Goal: Task Accomplishment & Management: Manage account settings

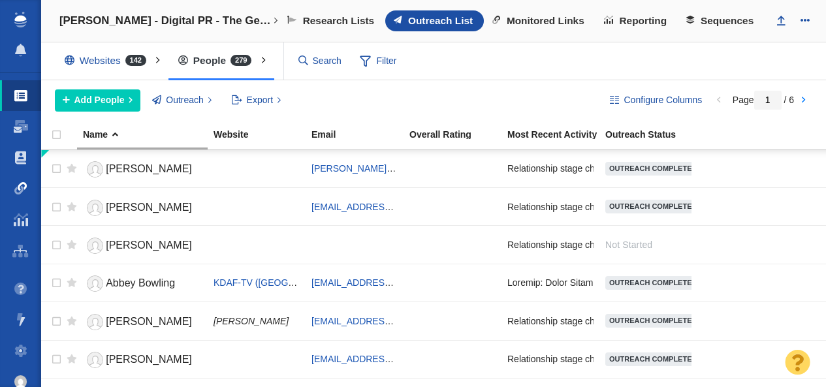
click at [20, 189] on body "Projects Dashboard Websites People Link Monitoring Reports Projects Home Help C…" at bounding box center [413, 193] width 826 height 387
click at [20, 184] on span at bounding box center [20, 188] width 13 height 13
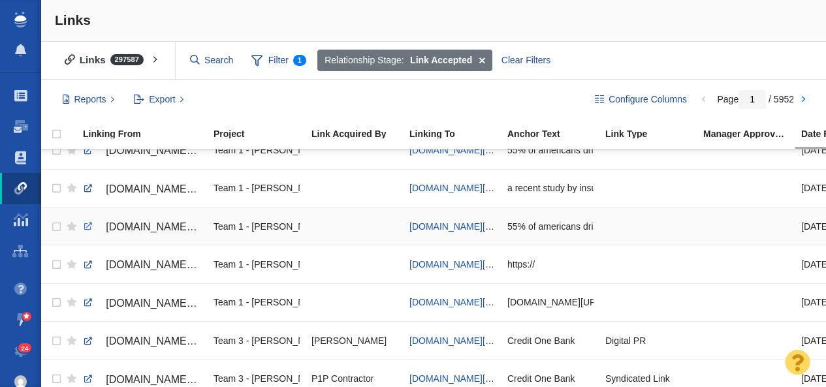
click at [85, 230] on link at bounding box center [88, 227] width 12 height 12
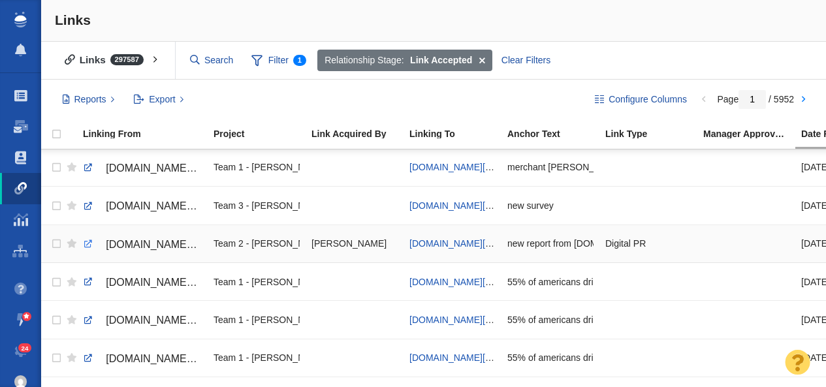
click at [84, 244] on link at bounding box center [88, 244] width 12 height 12
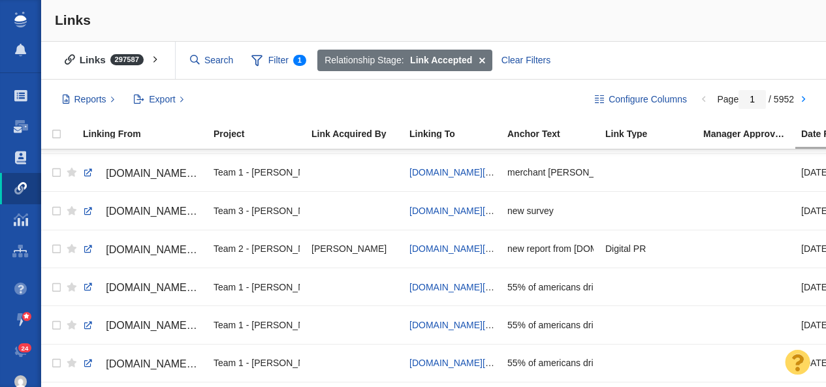
scroll to position [120, 0]
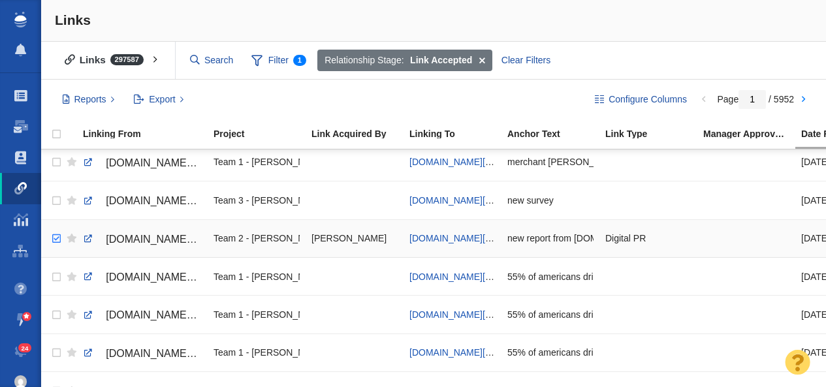
checkbox input "true"
click at [55, 240] on input "checkbox" at bounding box center [55, 239] width 20 height 29
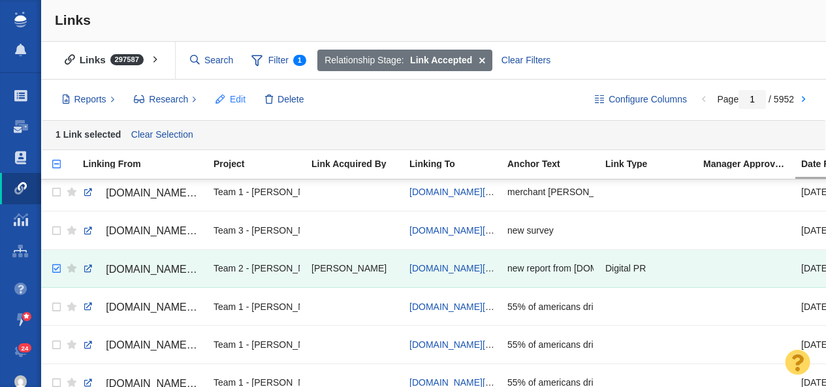
click at [233, 100] on span "Edit" at bounding box center [238, 100] width 16 height 14
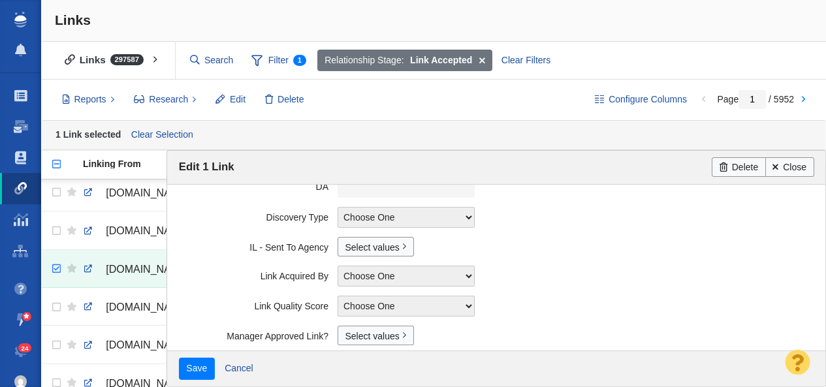
scroll to position [372, 0]
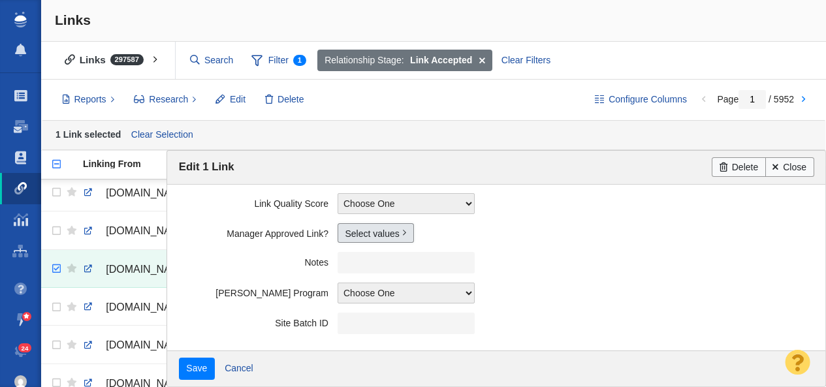
click at [365, 231] on link "Select values" at bounding box center [376, 233] width 76 height 20
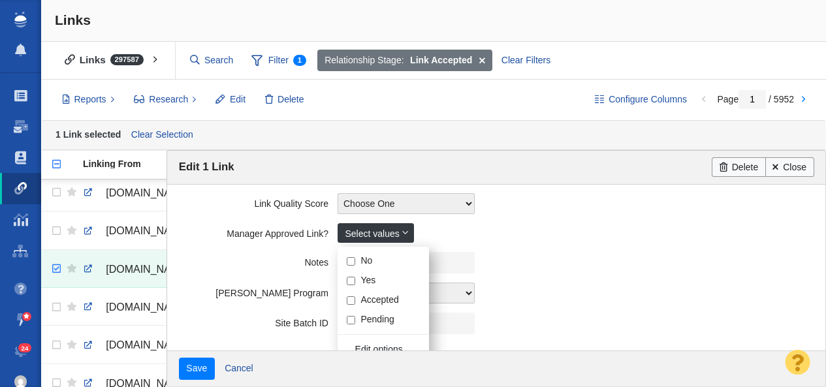
click at [350, 280] on input "Yes" at bounding box center [351, 281] width 8 height 8
checkbox input "true"
click at [260, 259] on label "Notes" at bounding box center [258, 260] width 159 height 16
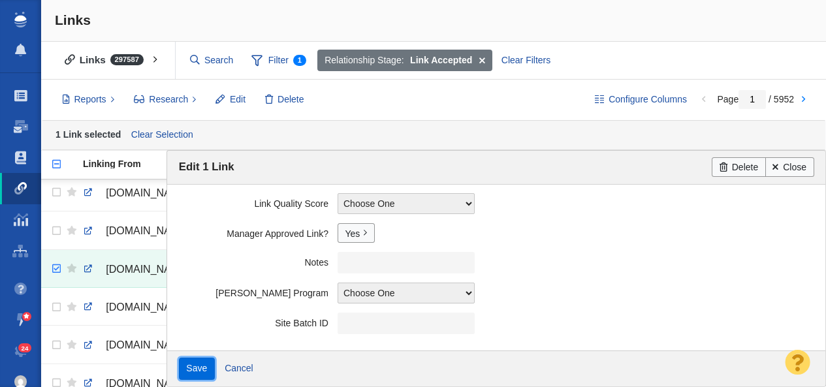
click at [191, 368] on input "Save" at bounding box center [197, 369] width 36 height 22
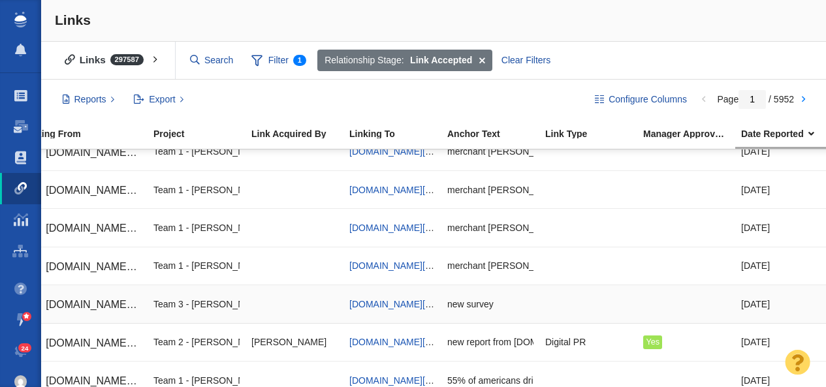
scroll to position [0, 60]
